Goal: Book appointment/travel/reservation

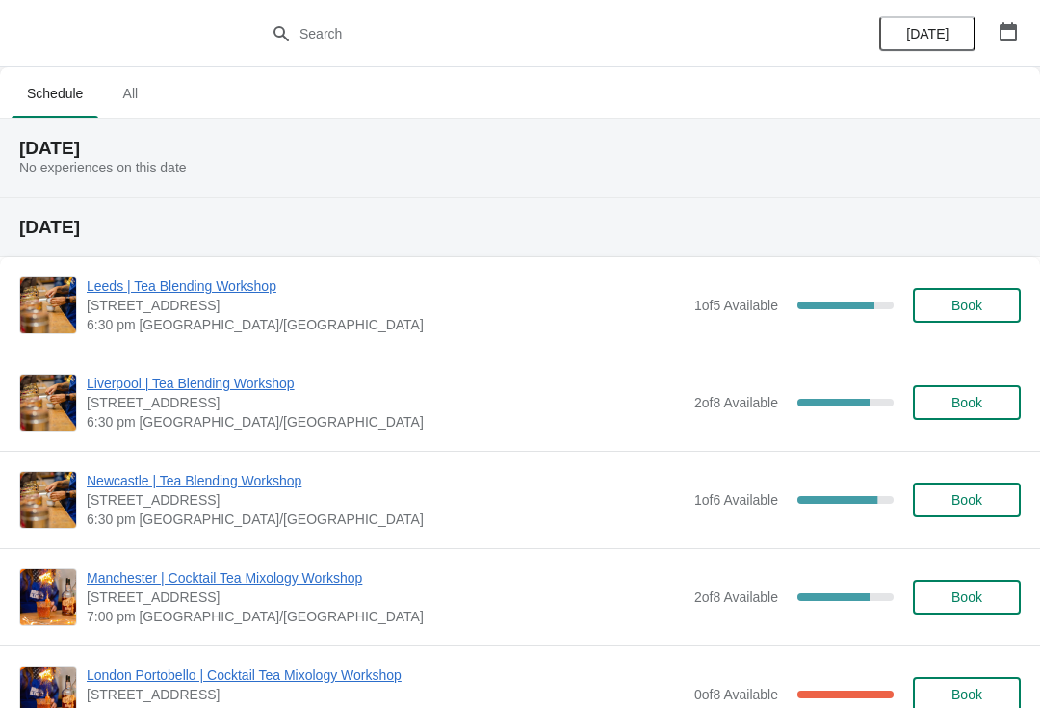
click at [1024, 33] on button "button" at bounding box center [1008, 31] width 35 height 35
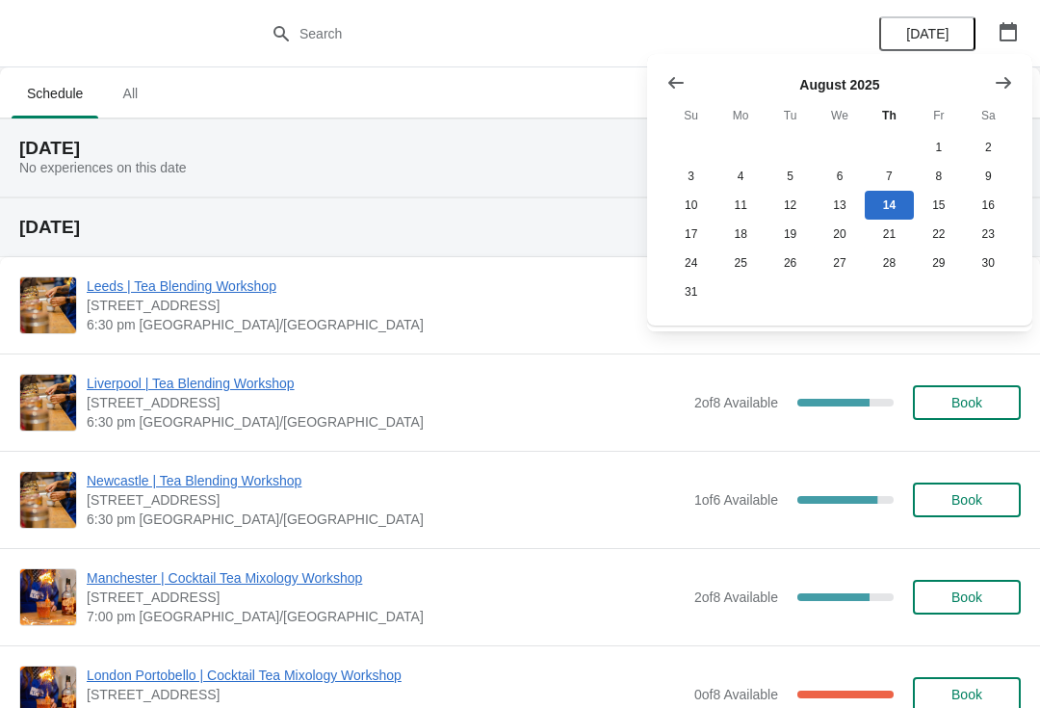
click at [1009, 88] on icon "Show next month, September 2025" at bounding box center [1003, 82] width 19 height 19
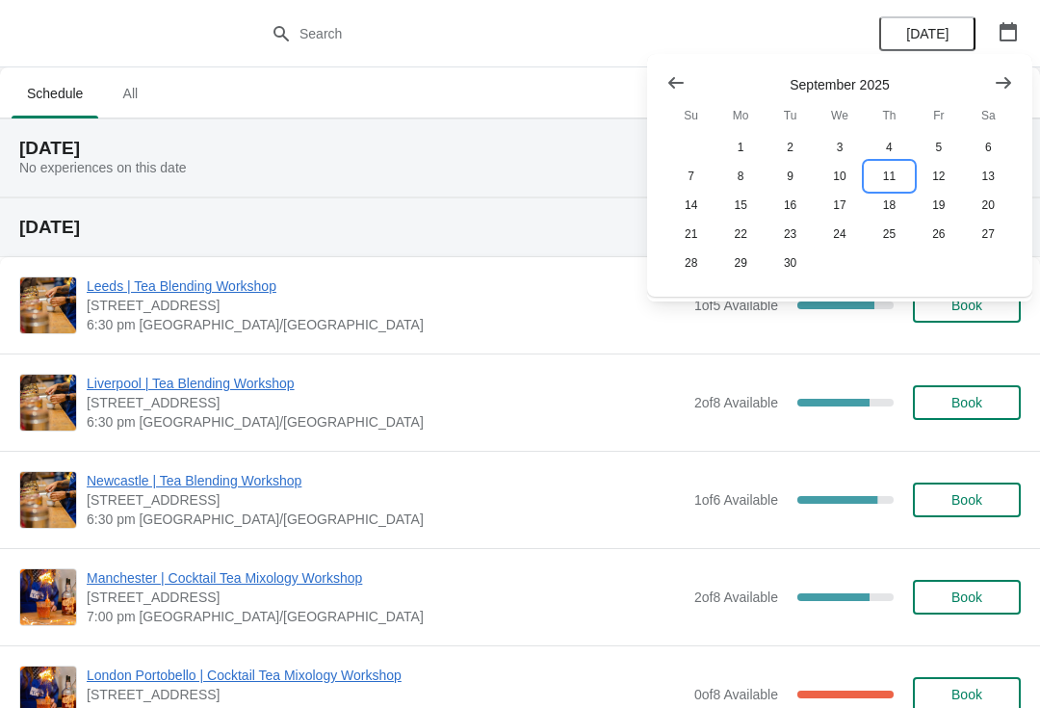
click at [897, 169] on button "11" at bounding box center [889, 176] width 49 height 29
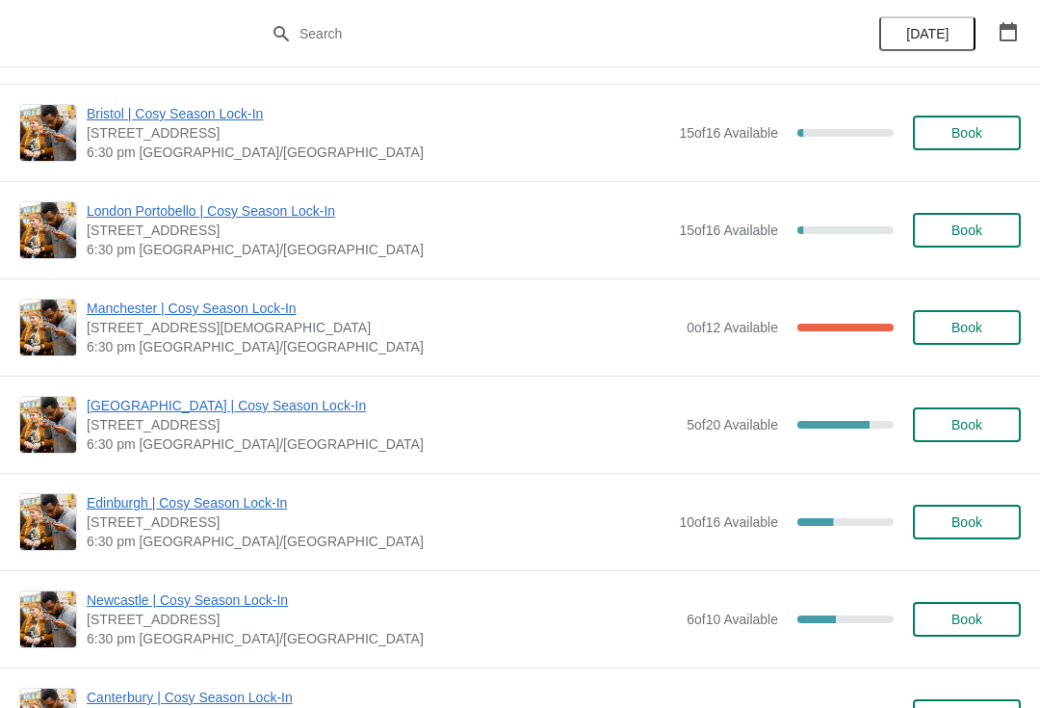
scroll to position [1190, 0]
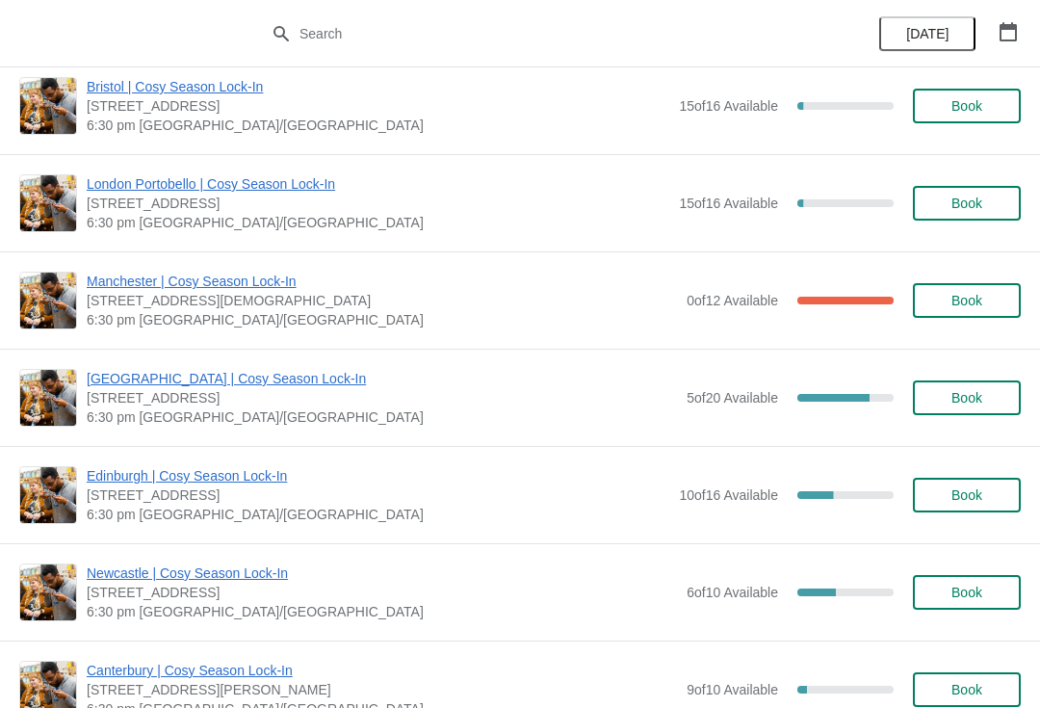
click at [948, 398] on span "Book" at bounding box center [966, 397] width 73 height 15
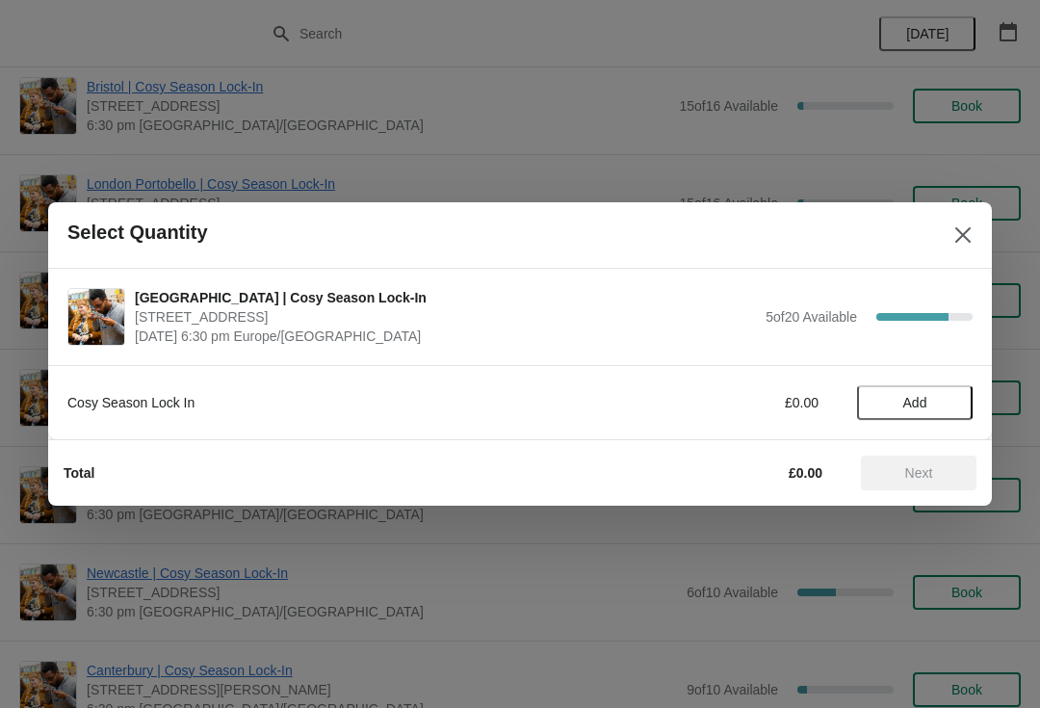
click at [918, 410] on span "Add" at bounding box center [915, 402] width 24 height 15
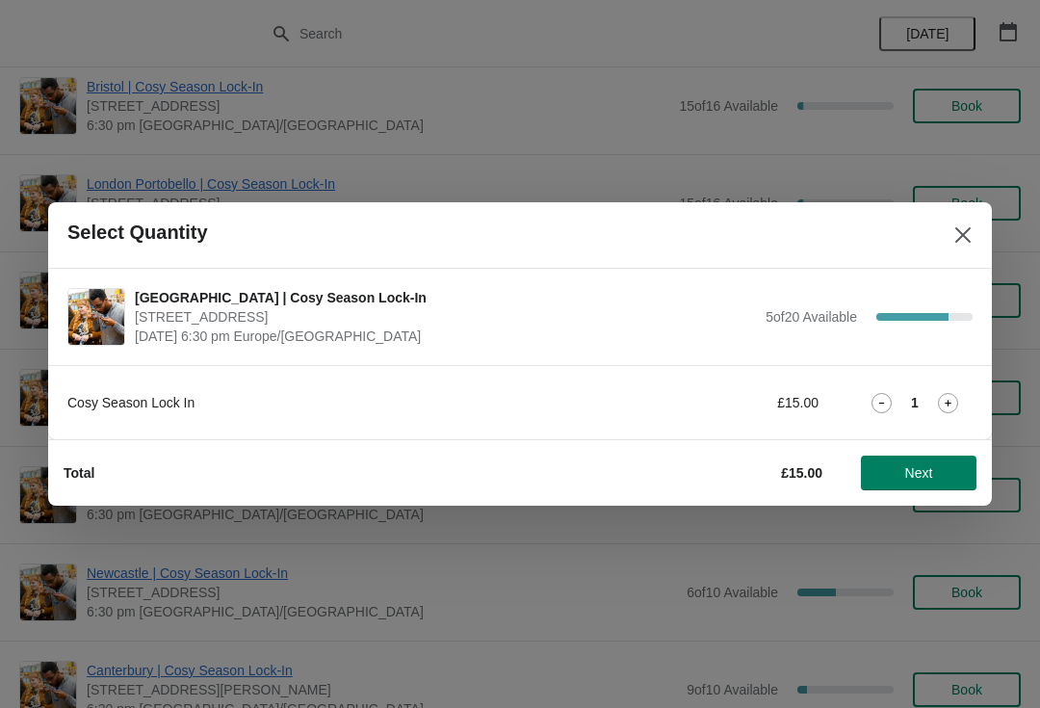
click at [949, 403] on icon at bounding box center [948, 403] width 7 height 7
click at [914, 476] on span "Next" at bounding box center [919, 472] width 28 height 15
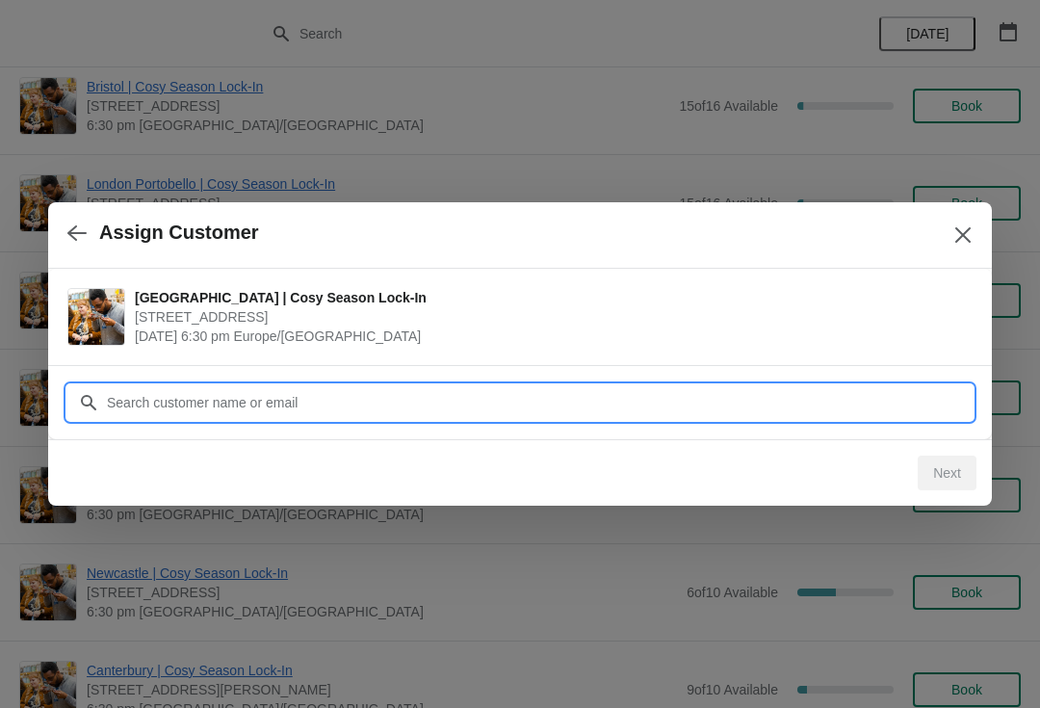
click at [424, 412] on input "Customer" at bounding box center [539, 402] width 867 height 35
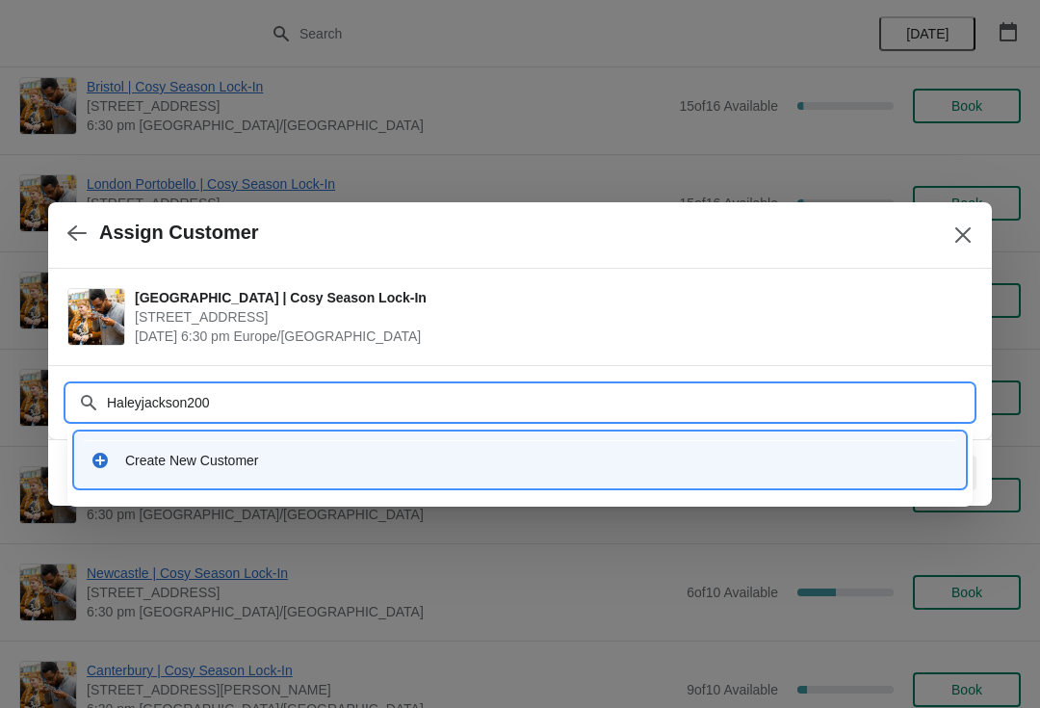
type input "Haleyjackson2001"
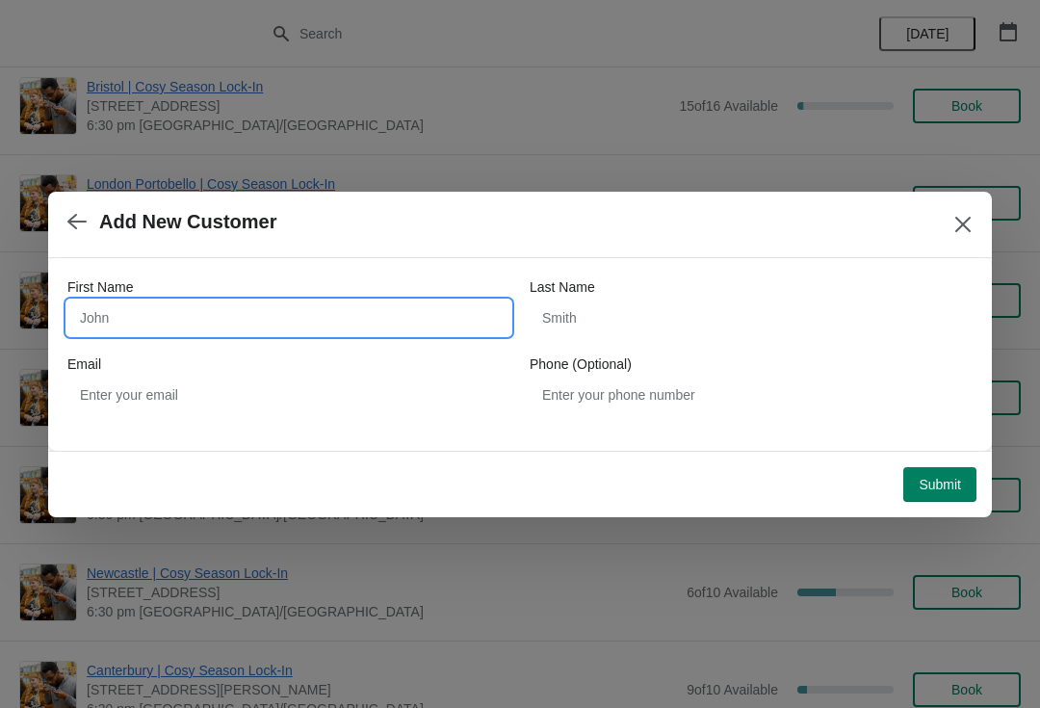
click at [195, 334] on input "First Name" at bounding box center [288, 317] width 443 height 35
type input "[PERSON_NAME]"
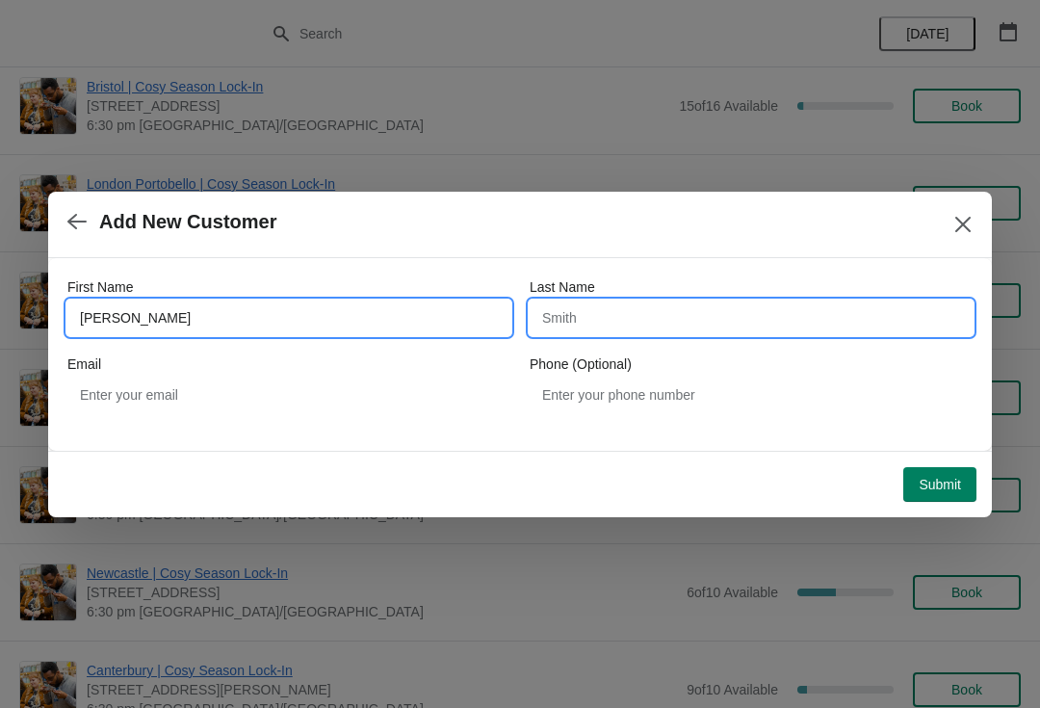
click at [670, 328] on input "Last Name" at bounding box center [751, 317] width 443 height 35
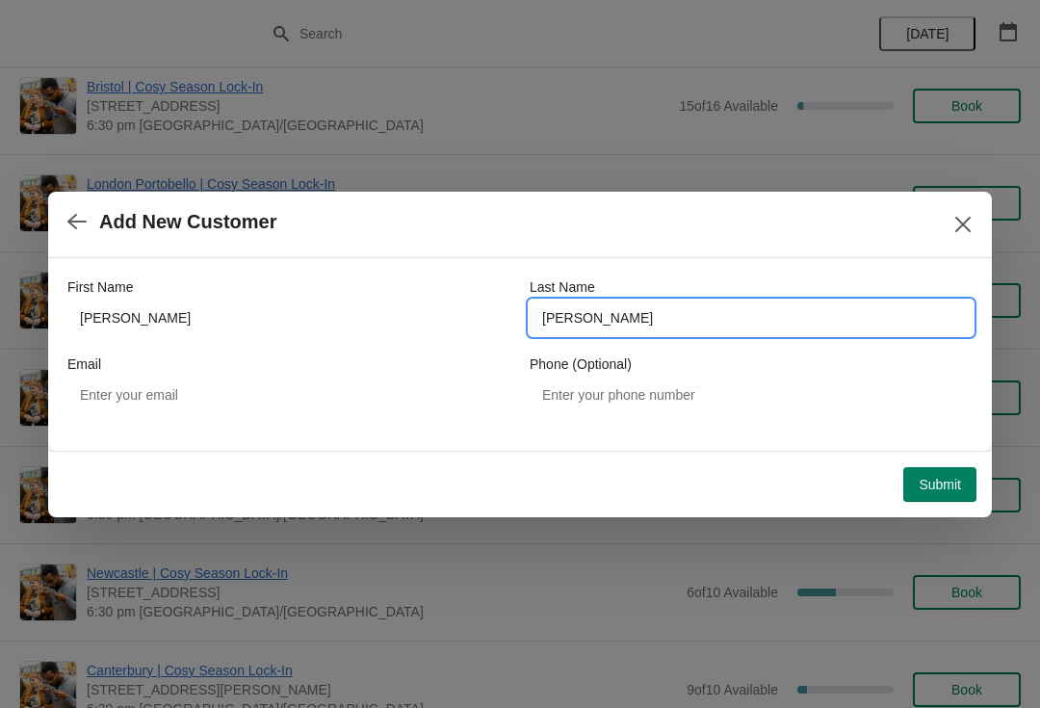
type input "[PERSON_NAME]"
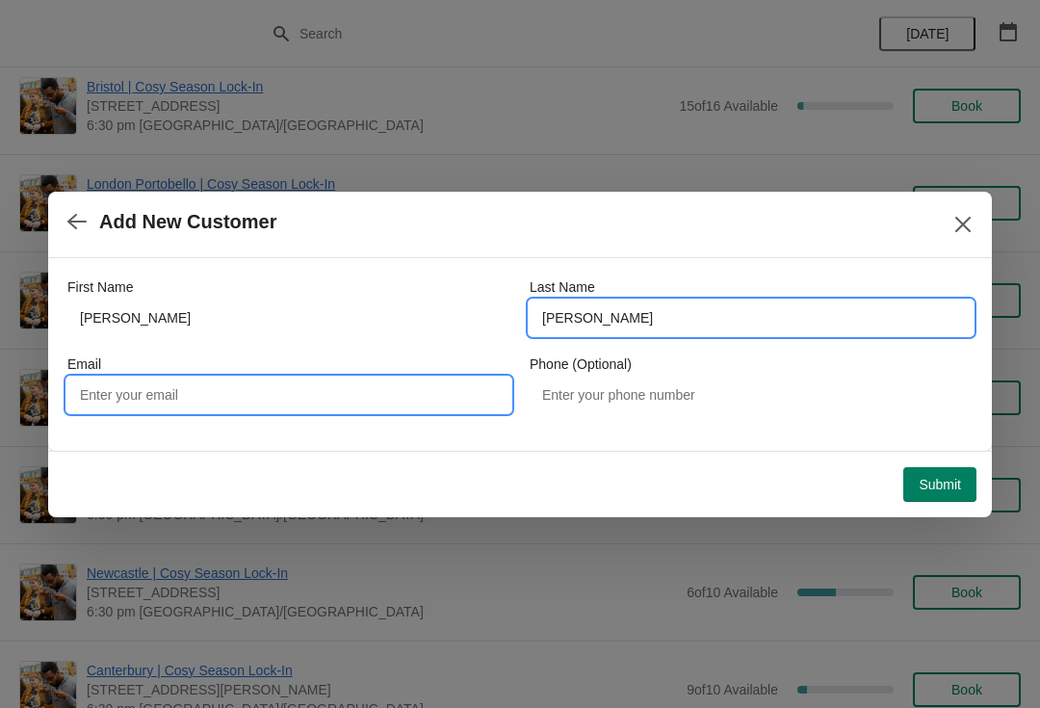
click at [170, 399] on input "Email" at bounding box center [288, 394] width 443 height 35
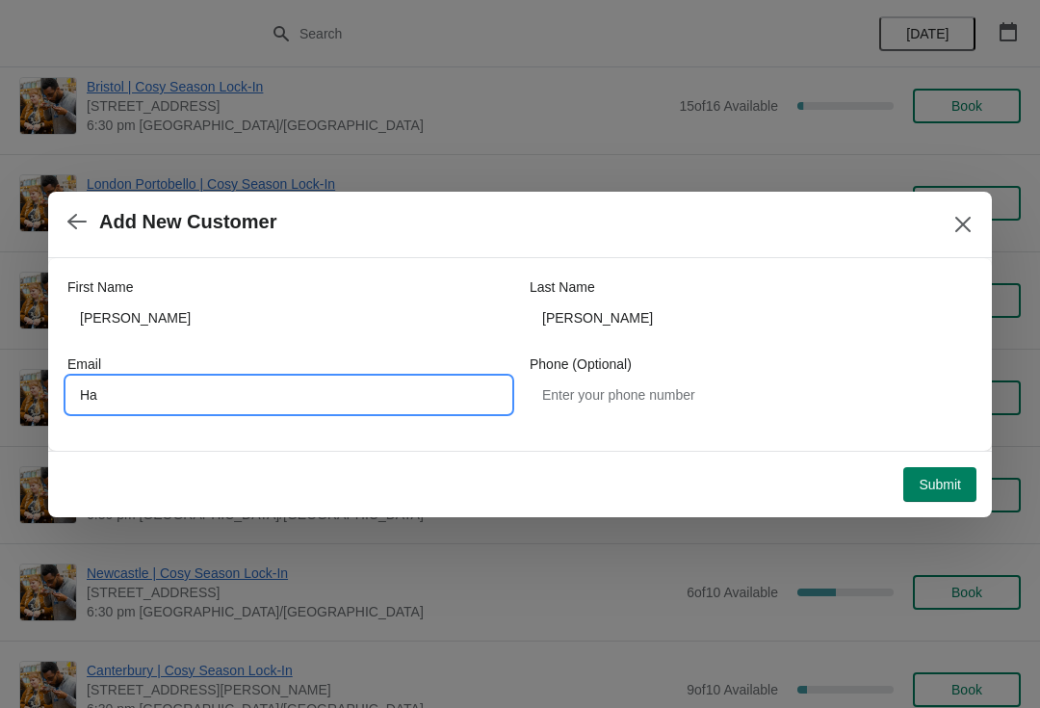
type input "H"
type input "[EMAIL_ADDRESS][DOMAIN_NAME]"
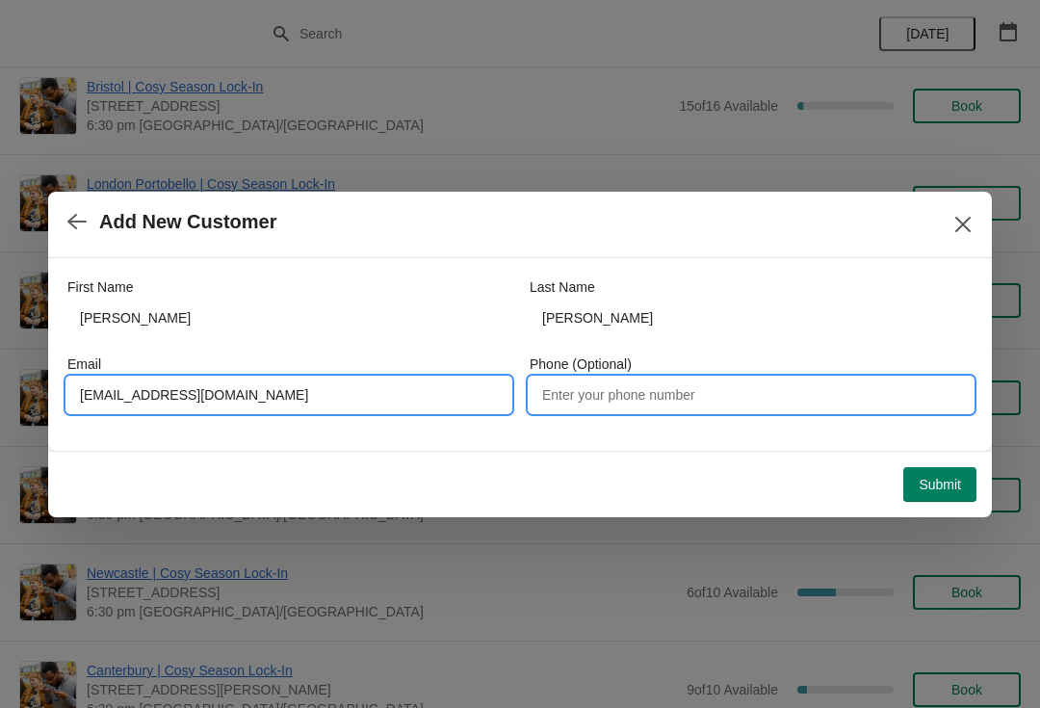
click at [710, 403] on input "Phone (Optional)" at bounding box center [751, 394] width 443 height 35
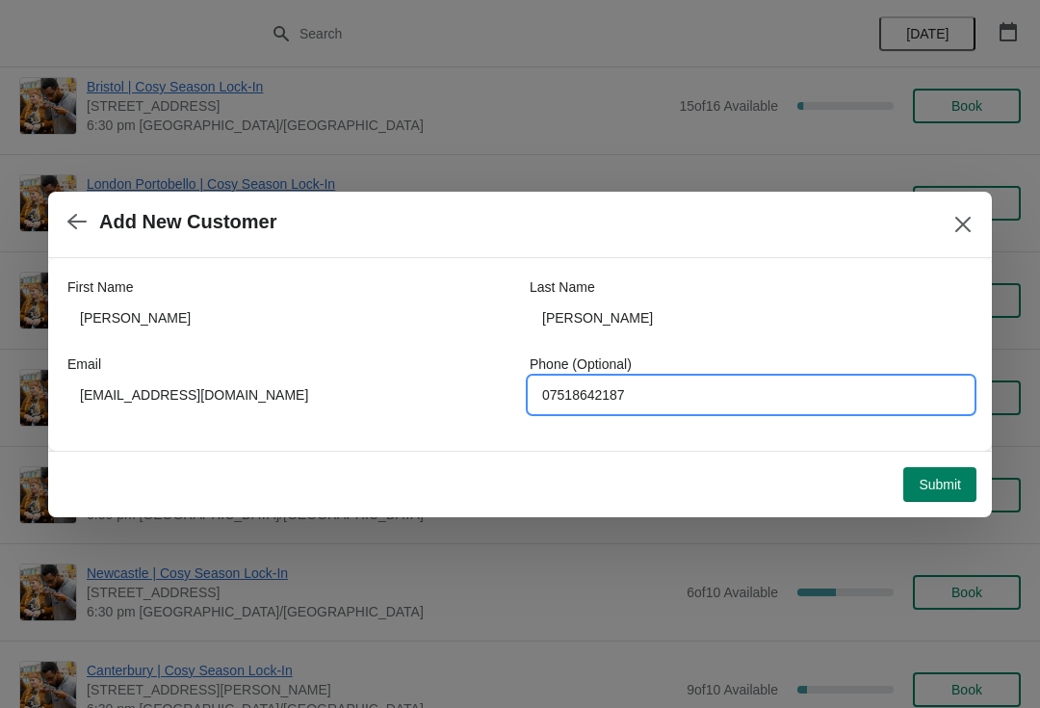
type input "07518642187"
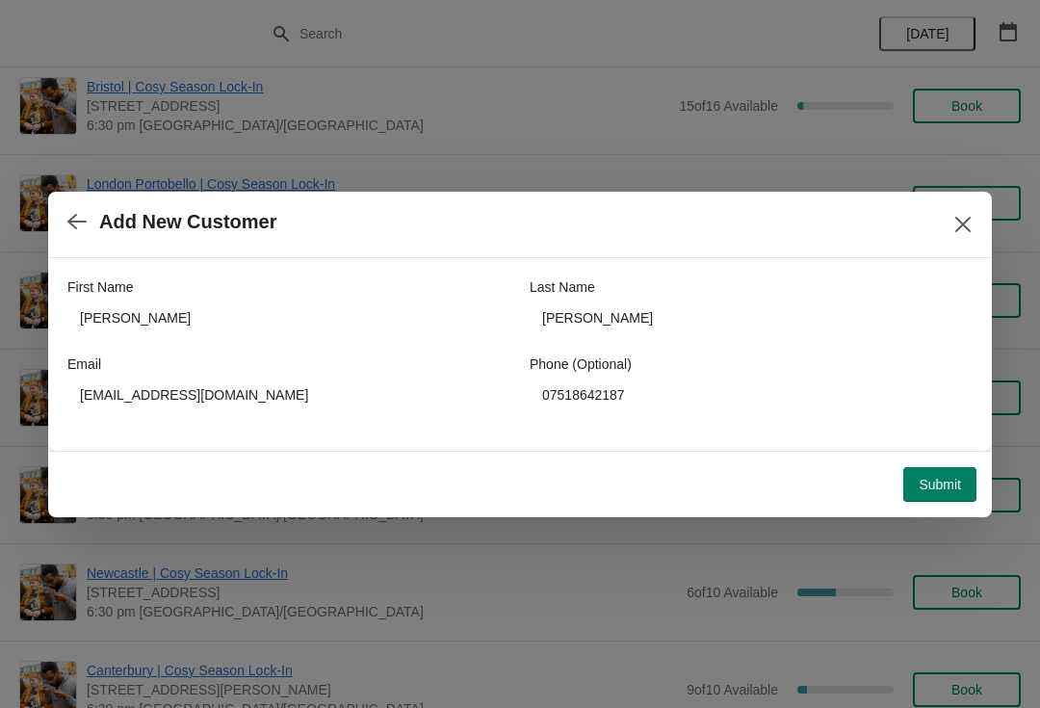
click at [937, 477] on span "Submit" at bounding box center [940, 484] width 42 height 15
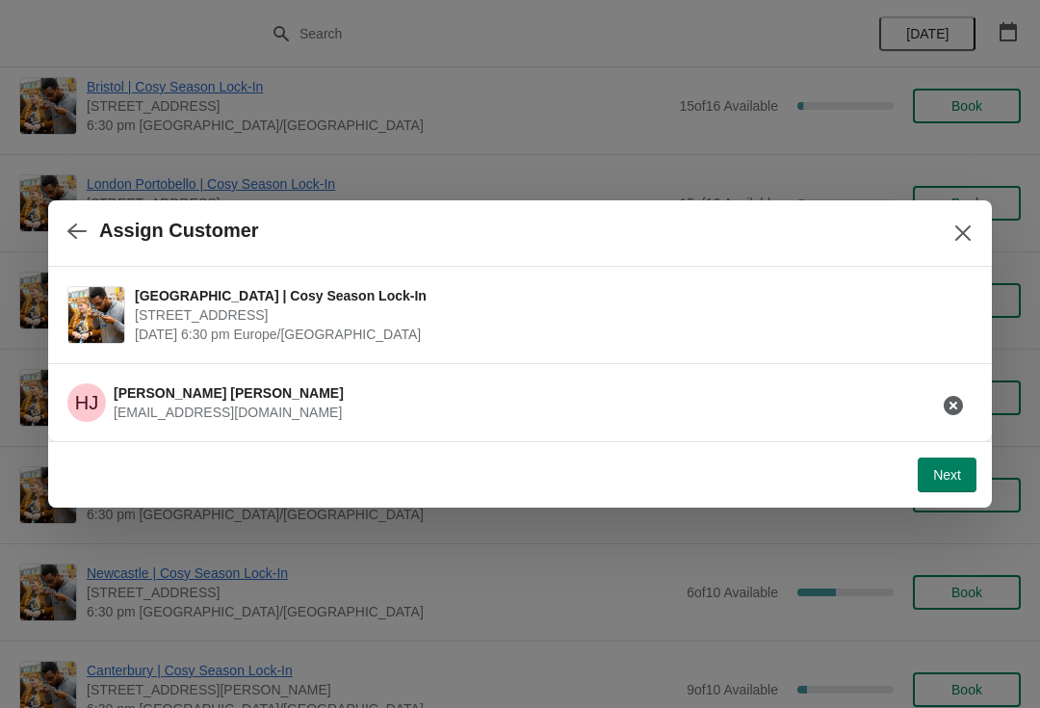
click at [939, 476] on span "Next" at bounding box center [947, 474] width 28 height 15
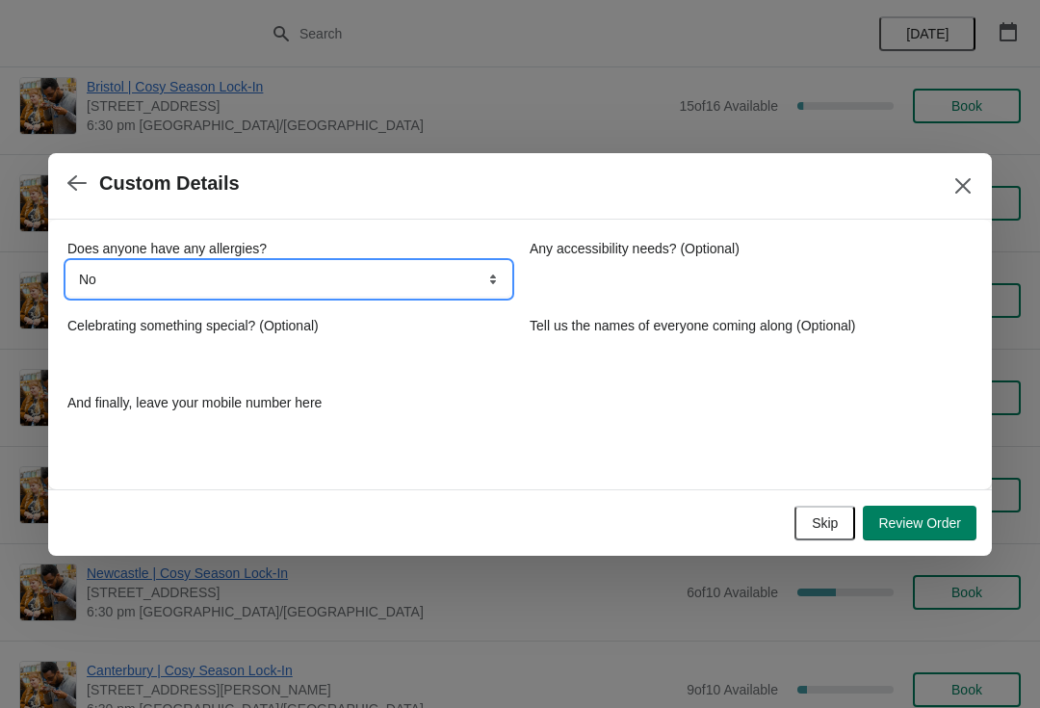
click at [480, 295] on select "No Yes, nuts Yes, wheat Yes, other" at bounding box center [288, 279] width 443 height 35
select select "Yes, other"
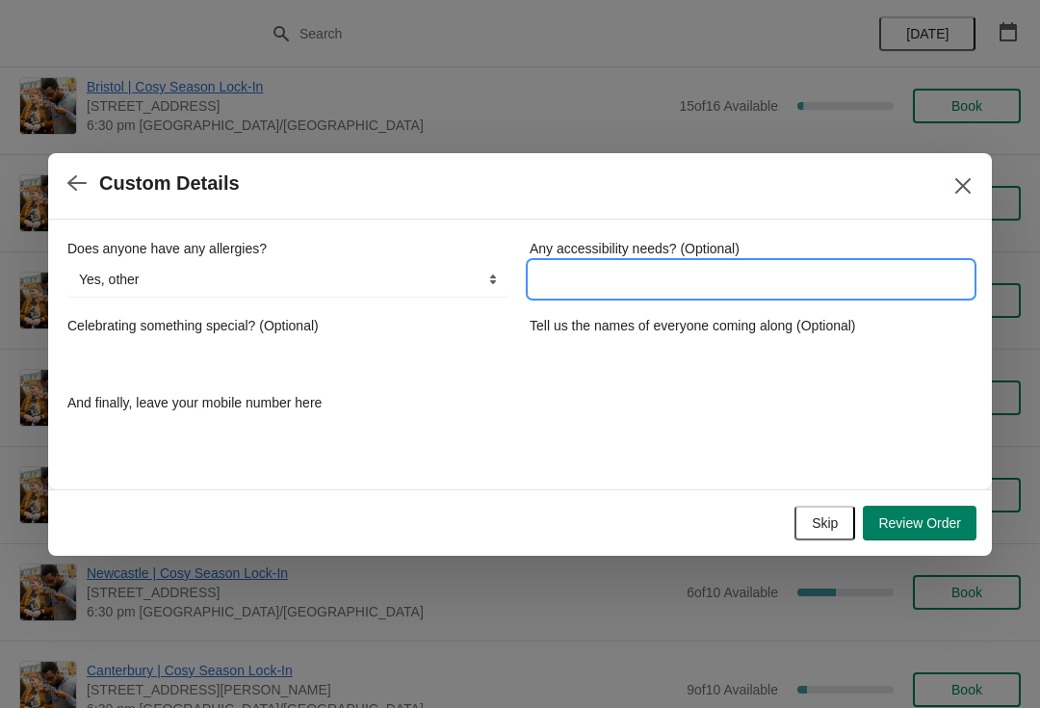
click at [638, 284] on input "Any accessibility needs? (Optional)" at bounding box center [751, 279] width 443 height 35
type input "Other [MEDICAL_DATA] so banana & avocado & honey bunny matcha"
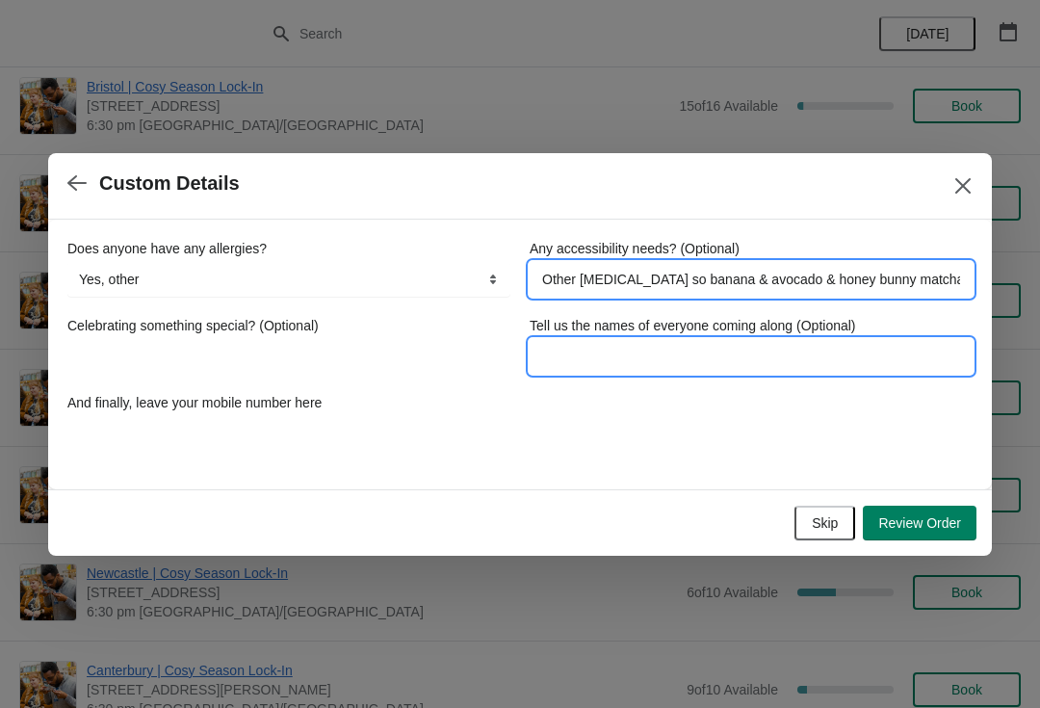
click at [656, 350] on input "Tell us the names of everyone coming along (Optional)" at bounding box center [751, 356] width 443 height 35
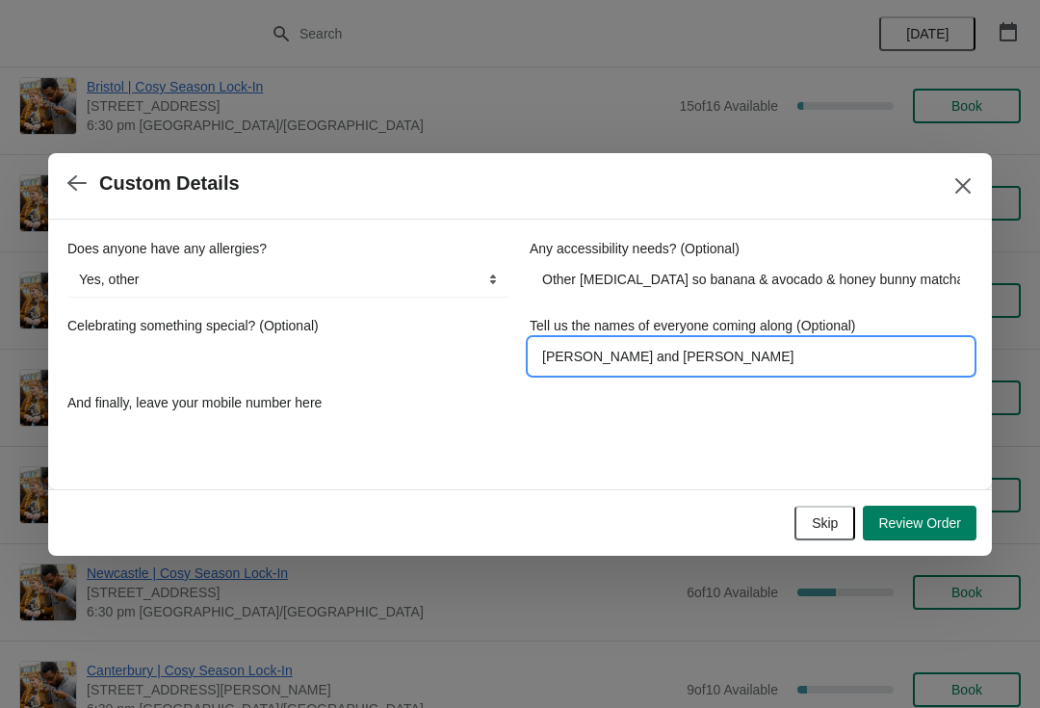
type input "[PERSON_NAME] and [PERSON_NAME]"
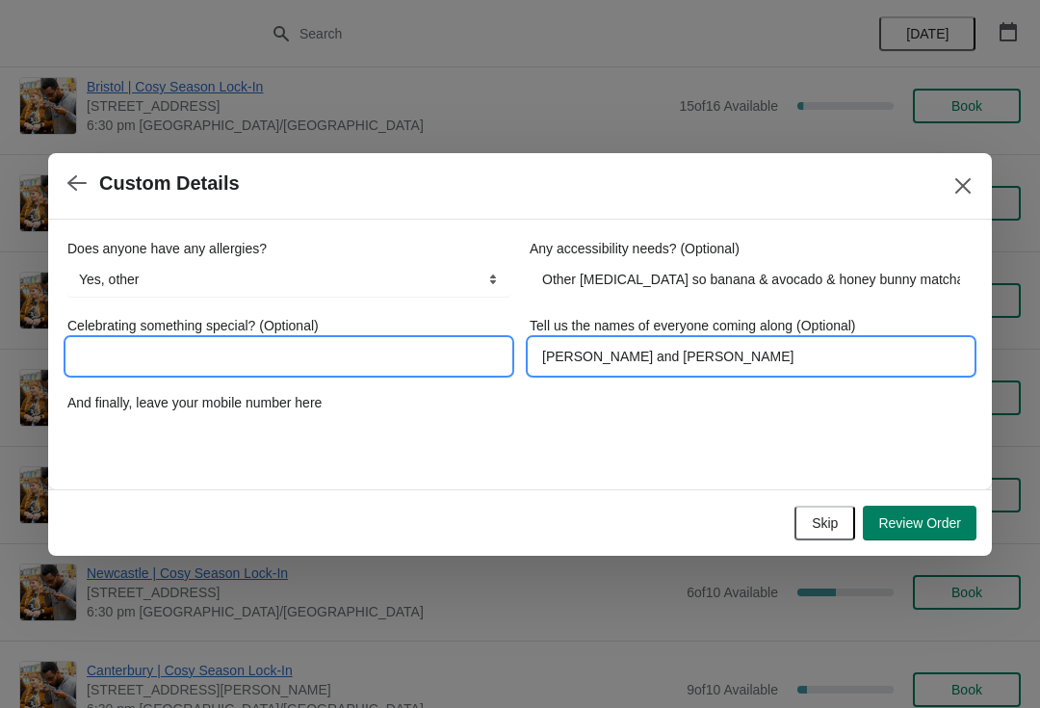
click at [380, 340] on input "Celebrating something special? (Optional)" at bounding box center [288, 356] width 443 height 35
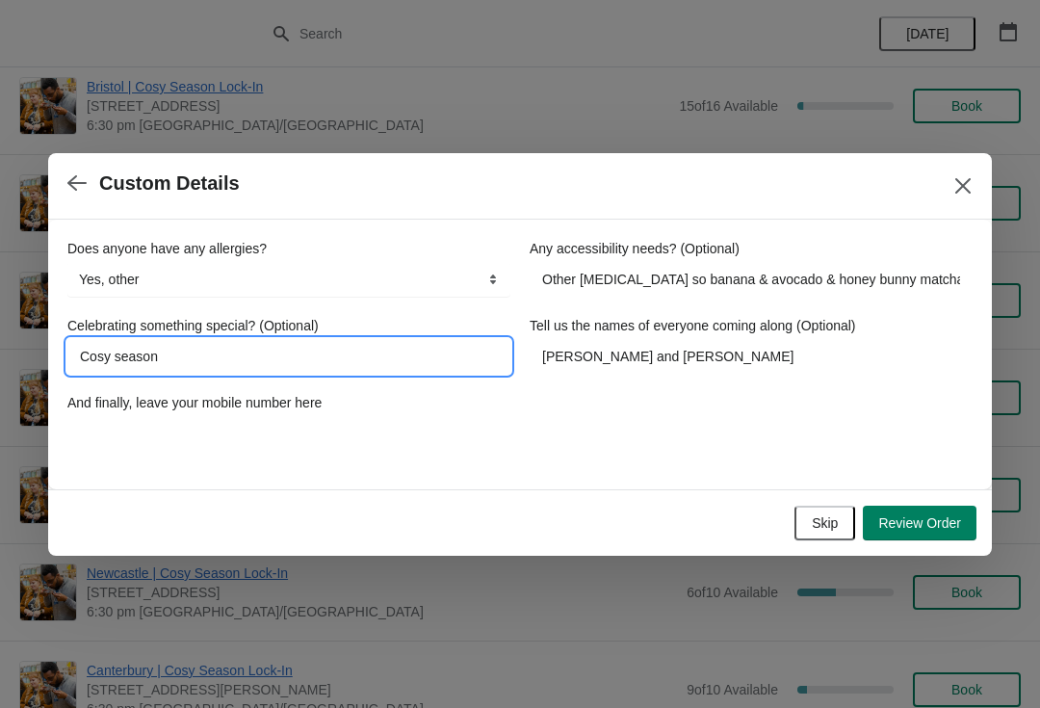
type input "Cosy season!"
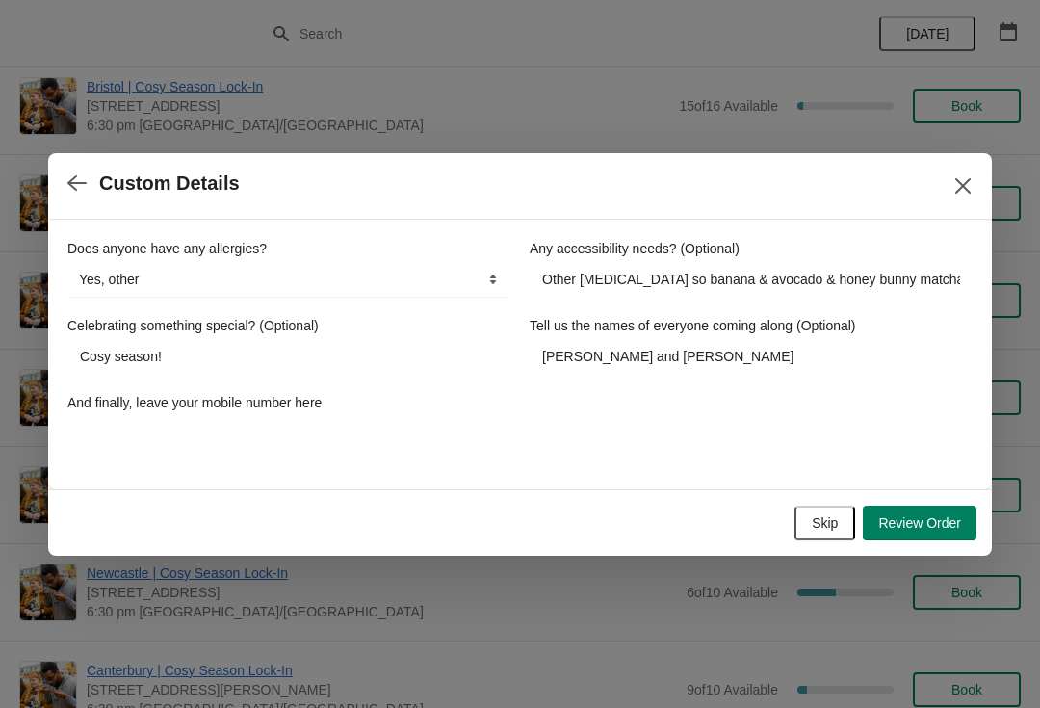
click at [915, 507] on button "Review Order" at bounding box center [920, 523] width 114 height 35
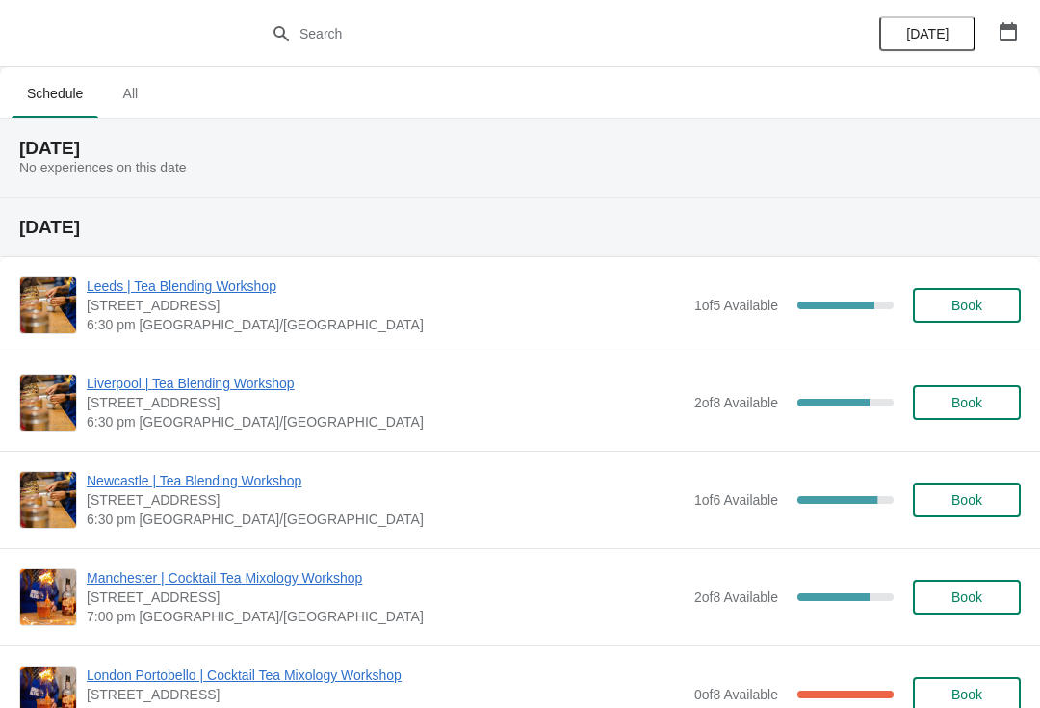
click at [1002, 28] on icon "button" at bounding box center [1008, 31] width 17 height 19
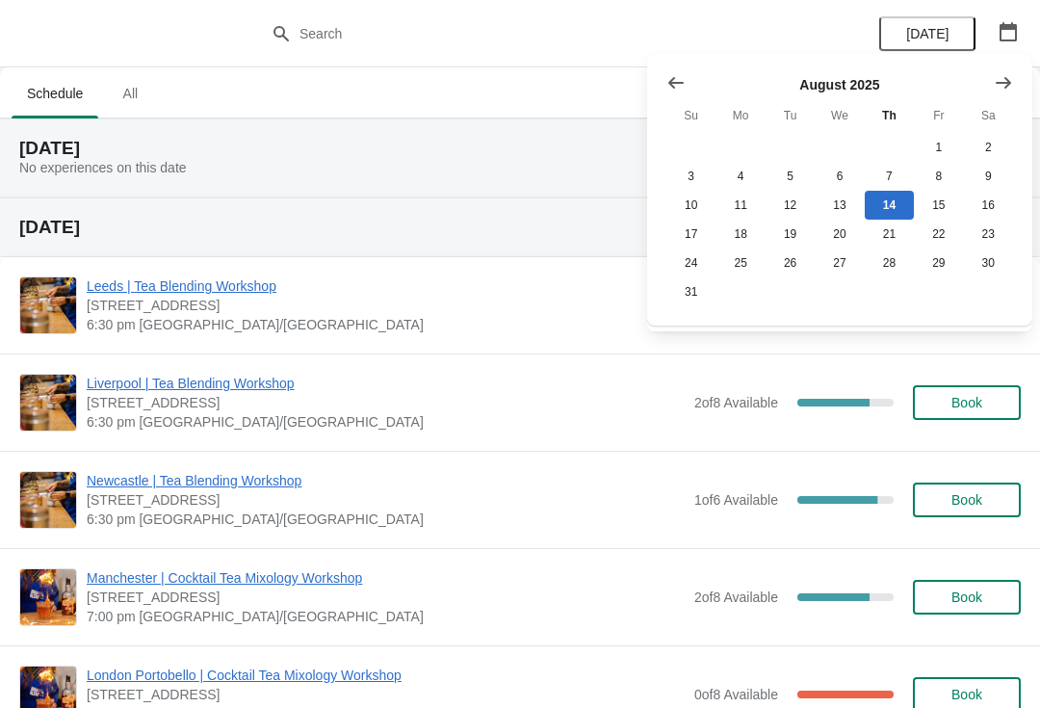
click at [1002, 80] on icon "Show next month, September 2025" at bounding box center [1003, 82] width 19 height 19
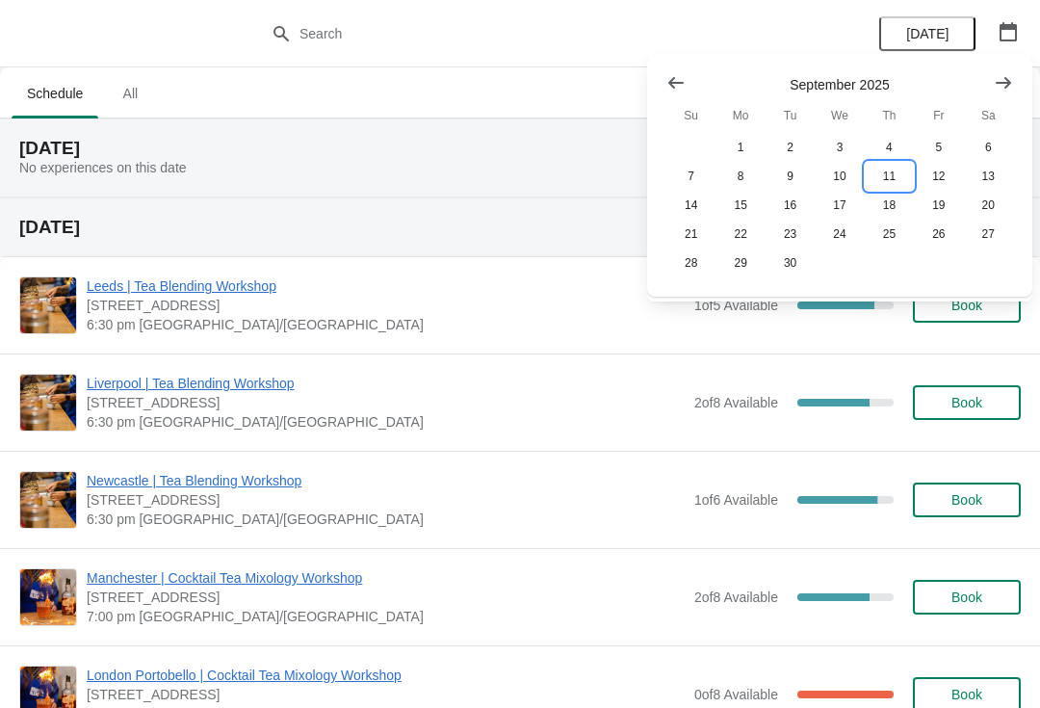
click at [896, 180] on button "11" at bounding box center [889, 176] width 49 height 29
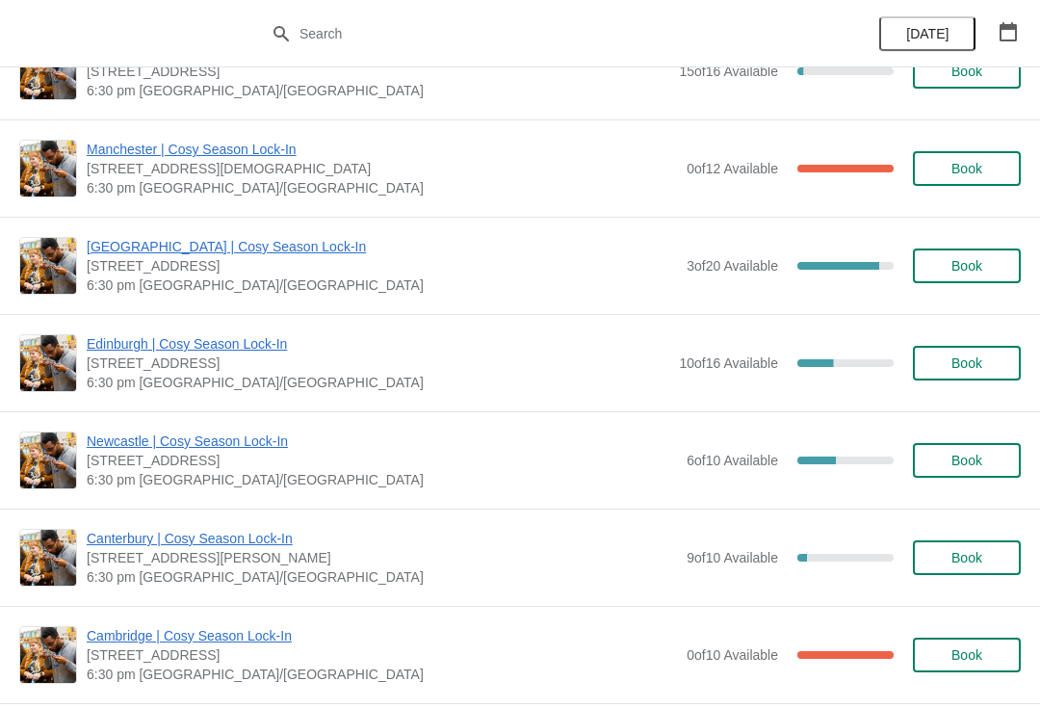
scroll to position [1318, 0]
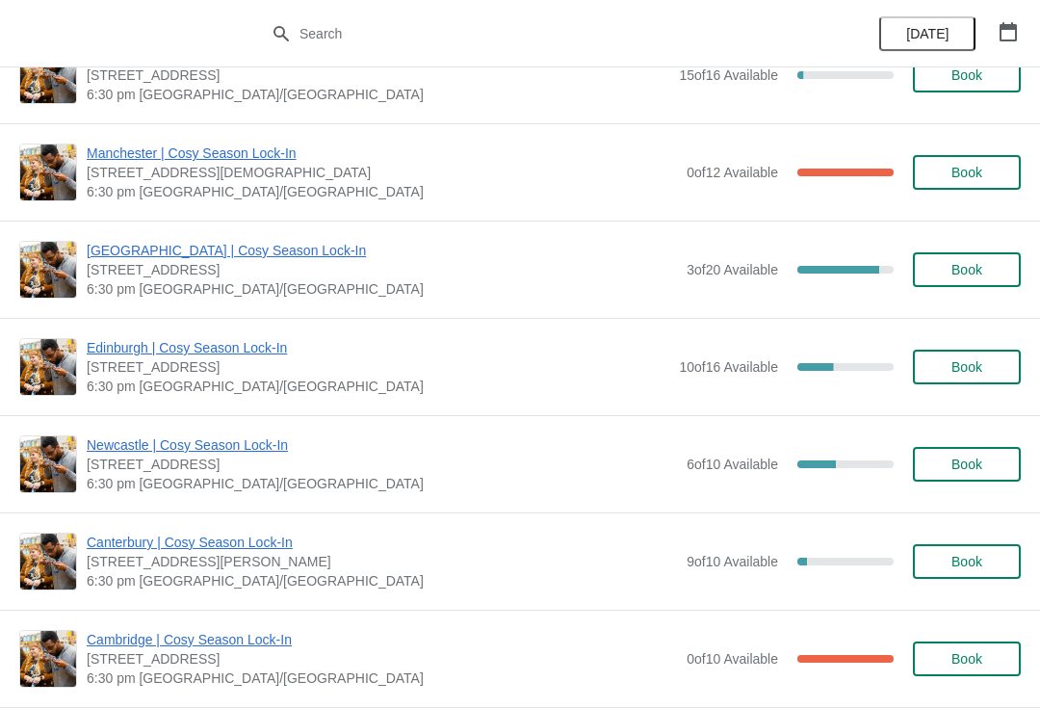
click at [238, 246] on span "[GEOGRAPHIC_DATA] | Cosy Season Lock-In" at bounding box center [382, 250] width 590 height 19
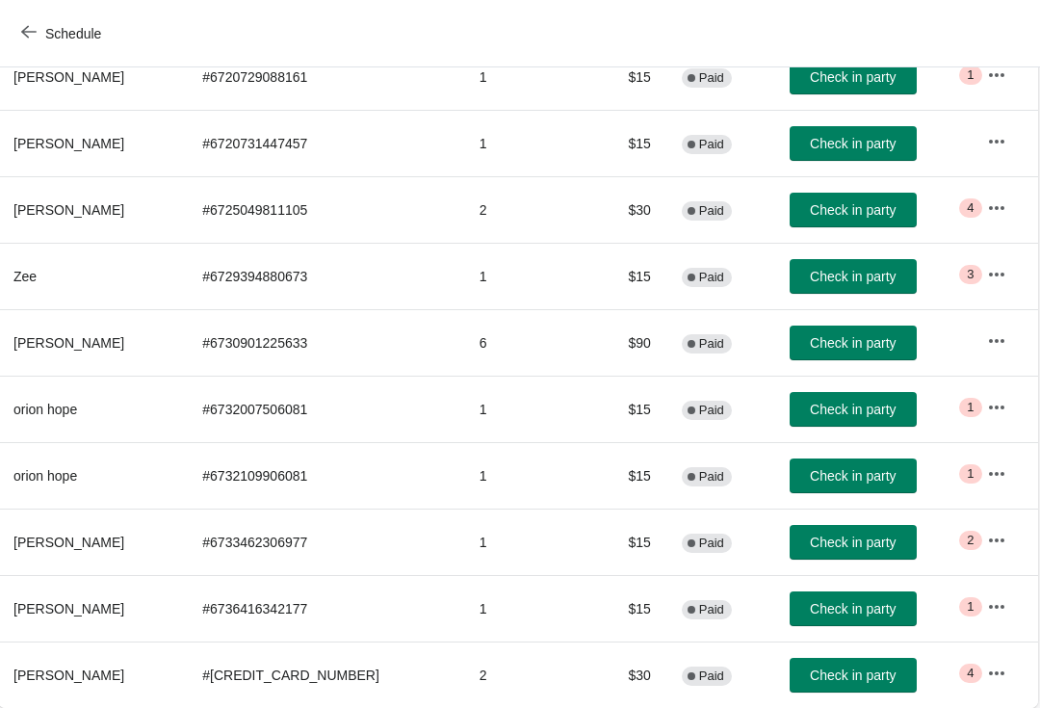
scroll to position [275, 1]
click at [1002, 271] on button "button" at bounding box center [997, 274] width 35 height 35
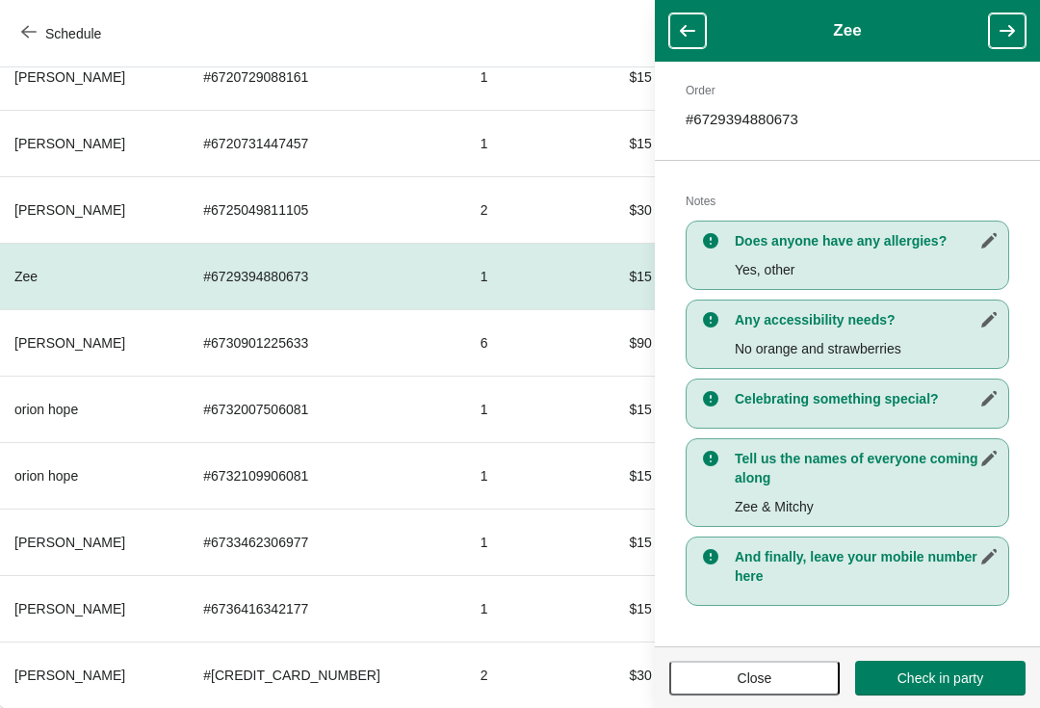
scroll to position [267, 0]
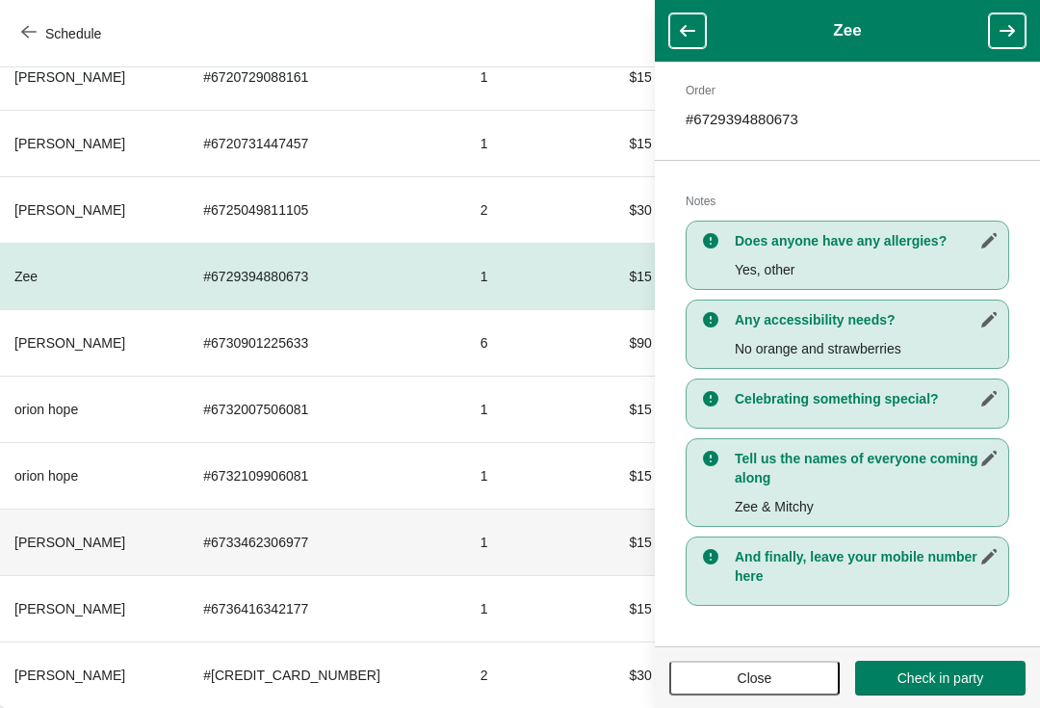
click at [589, 543] on td "$15" at bounding box center [627, 541] width 79 height 66
click at [704, 28] on button "button" at bounding box center [687, 30] width 37 height 35
